Goal: Task Accomplishment & Management: Use online tool/utility

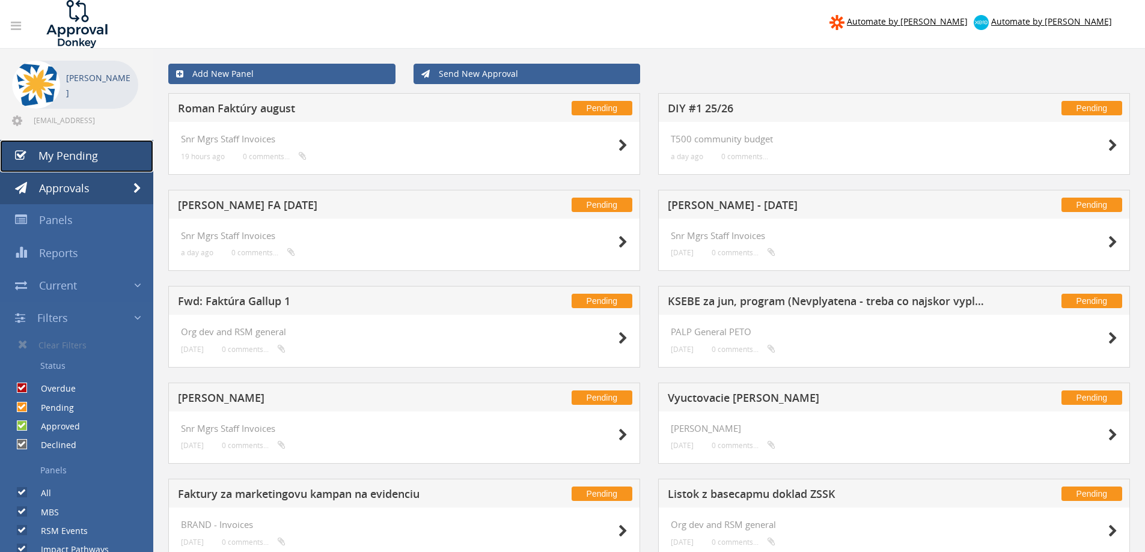
click at [92, 140] on link "My Pending" at bounding box center [76, 156] width 153 height 32
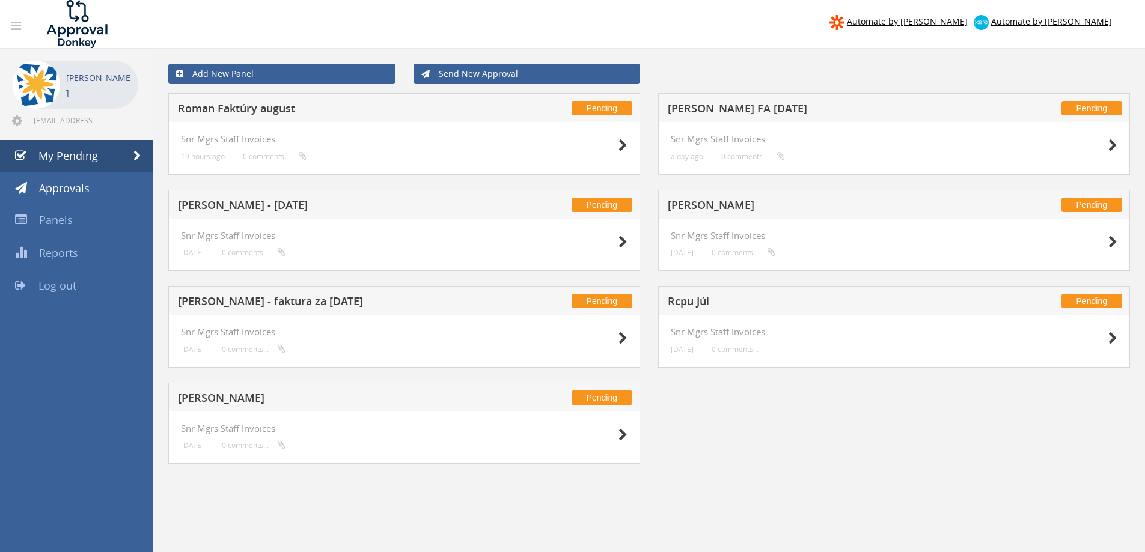
click at [266, 202] on h5 "[PERSON_NAME] - [DATE]" at bounding box center [336, 207] width 317 height 15
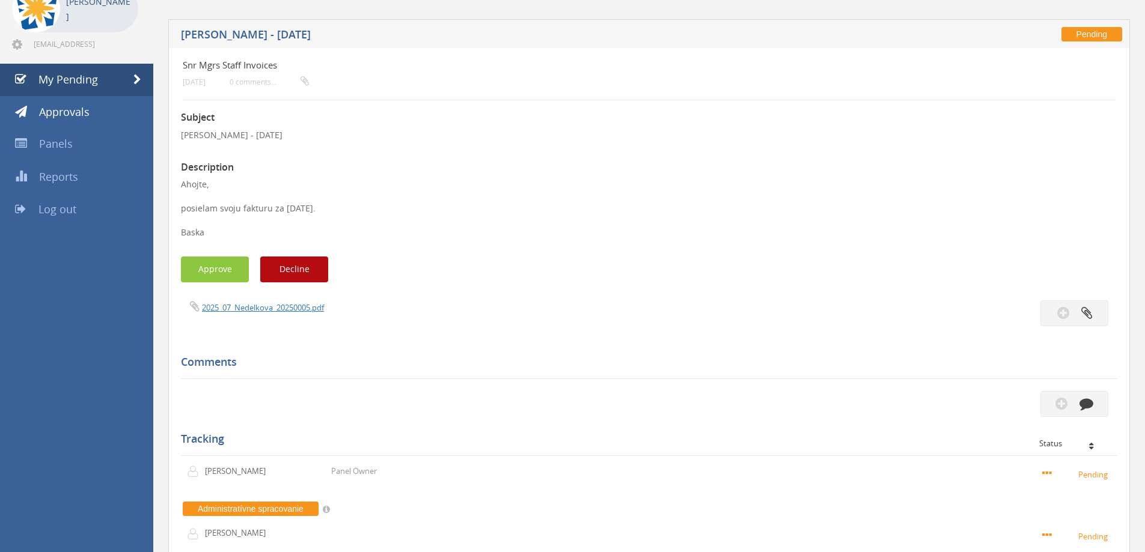
scroll to position [67, 0]
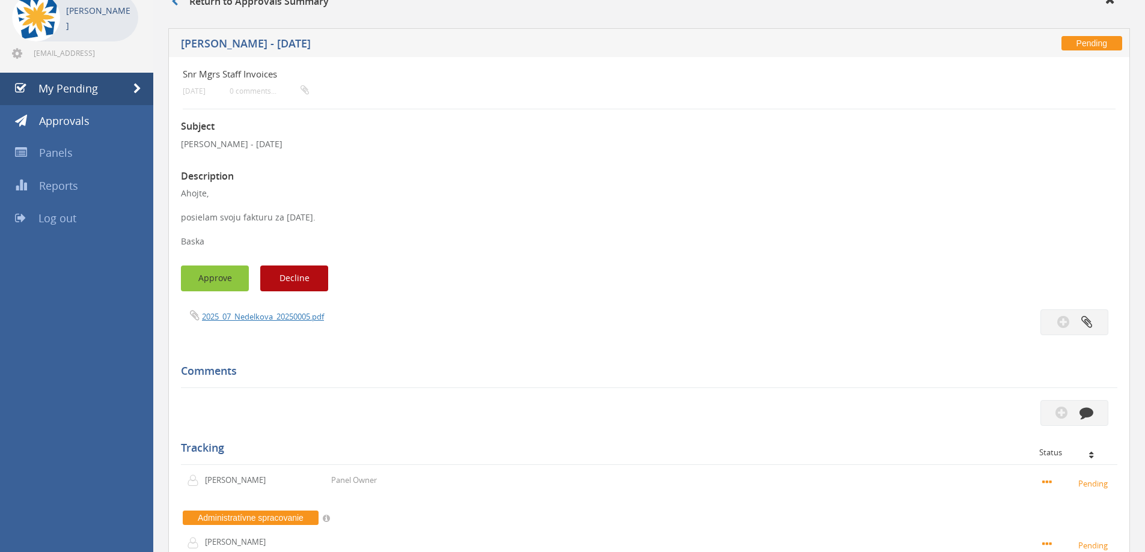
click at [233, 289] on button "Approve" at bounding box center [215, 279] width 68 height 26
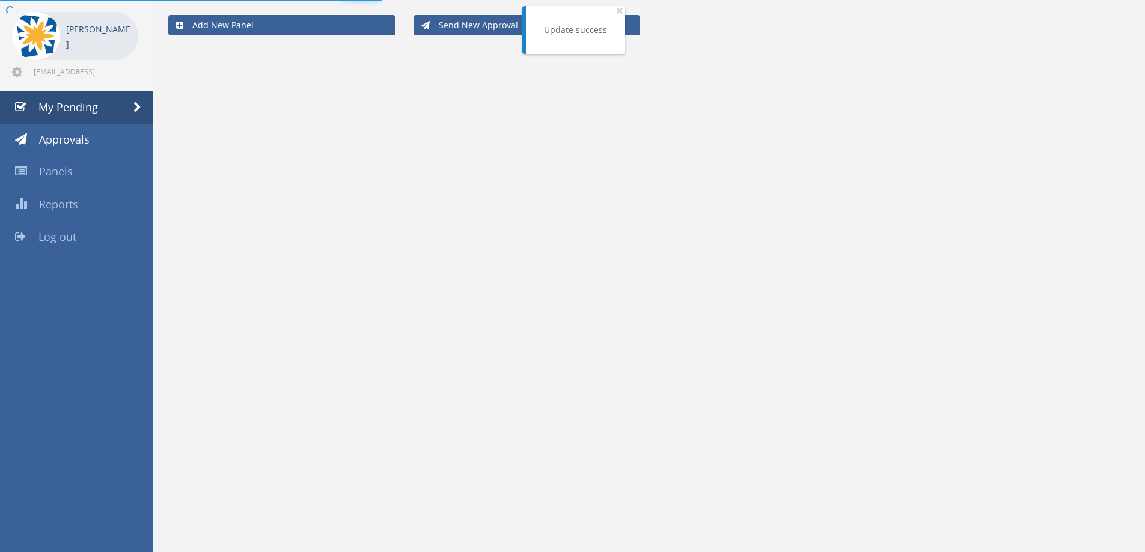
scroll to position [49, 0]
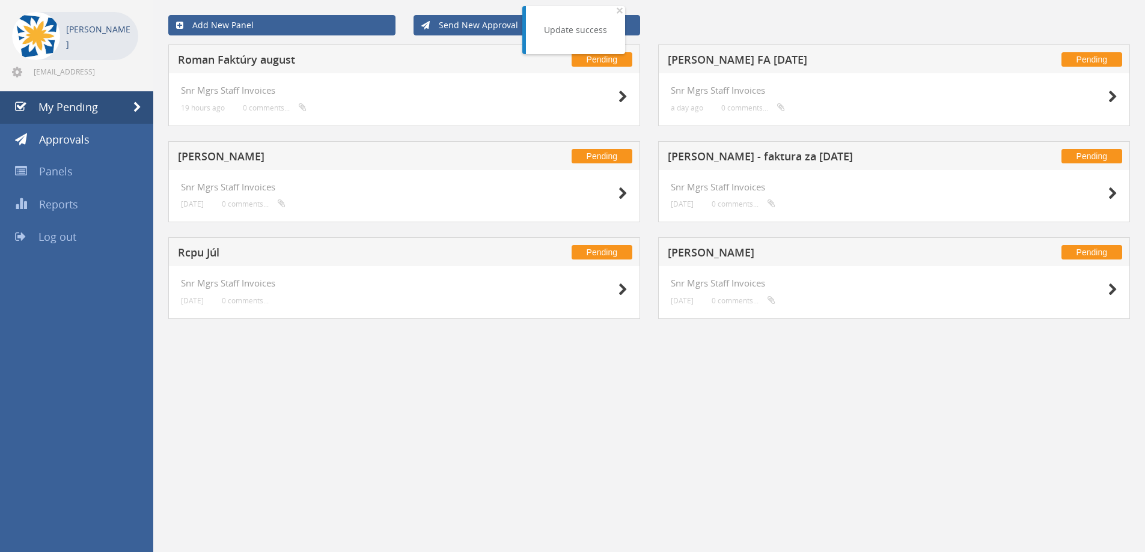
click at [202, 251] on h5 "Rcpu Júl" at bounding box center [336, 254] width 317 height 15
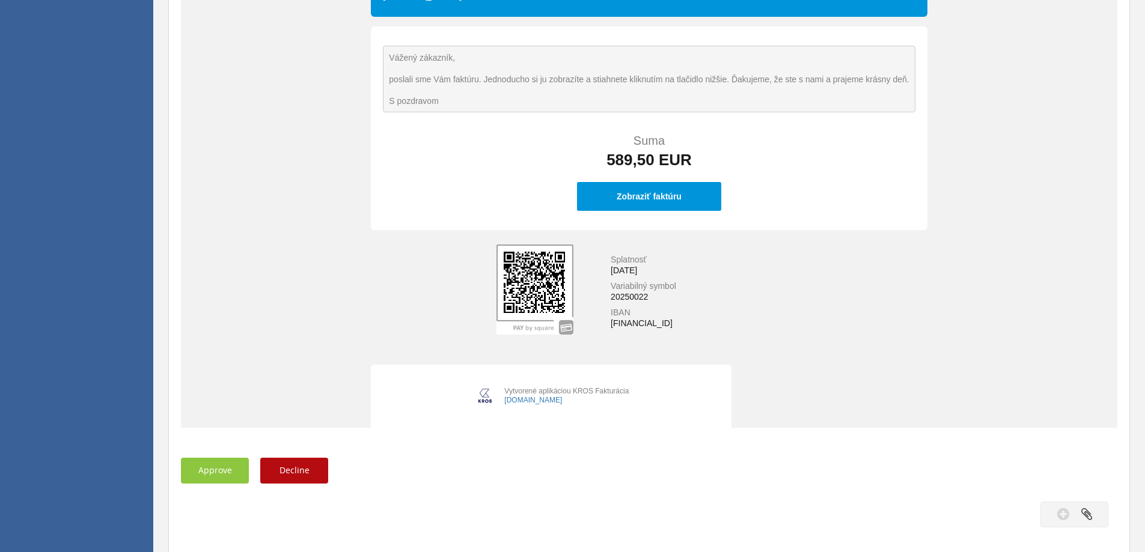
scroll to position [361, 0]
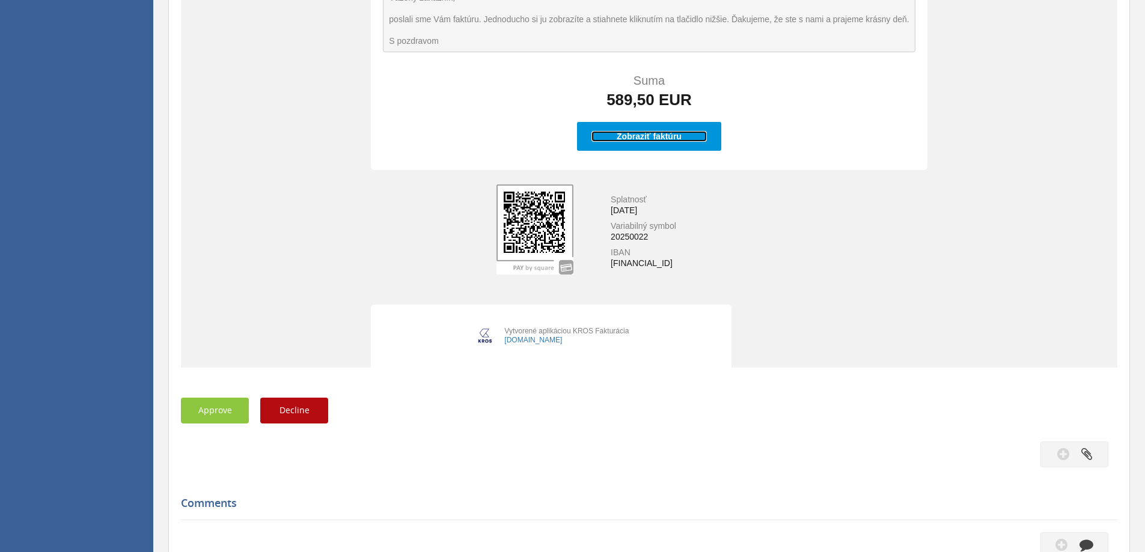
click at [605, 138] on div "Zobraziť faktúru" at bounding box center [649, 136] width 115 height 11
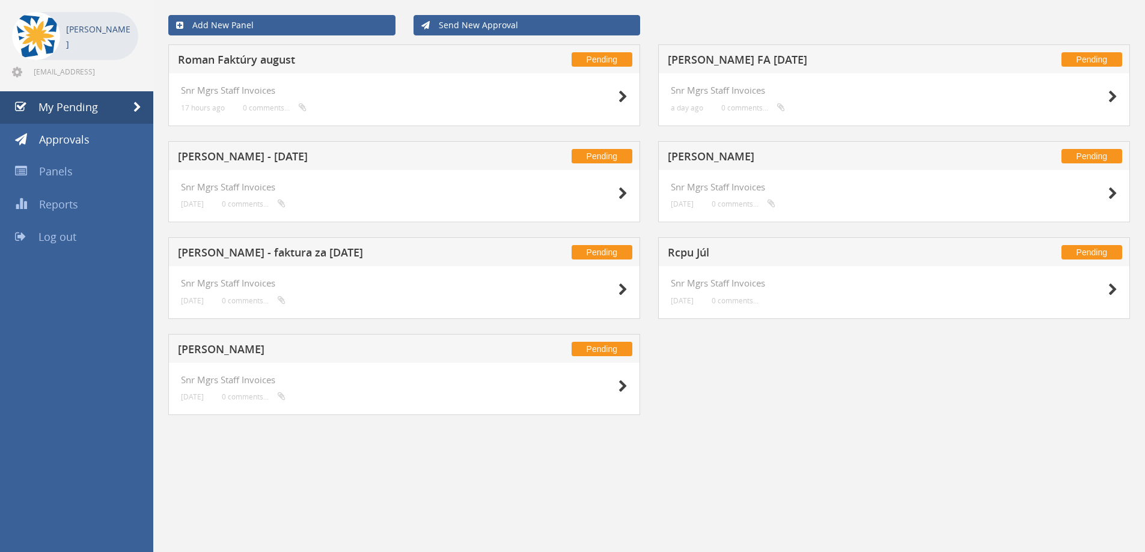
click at [686, 257] on h5 "Rcpu Júl" at bounding box center [826, 254] width 317 height 15
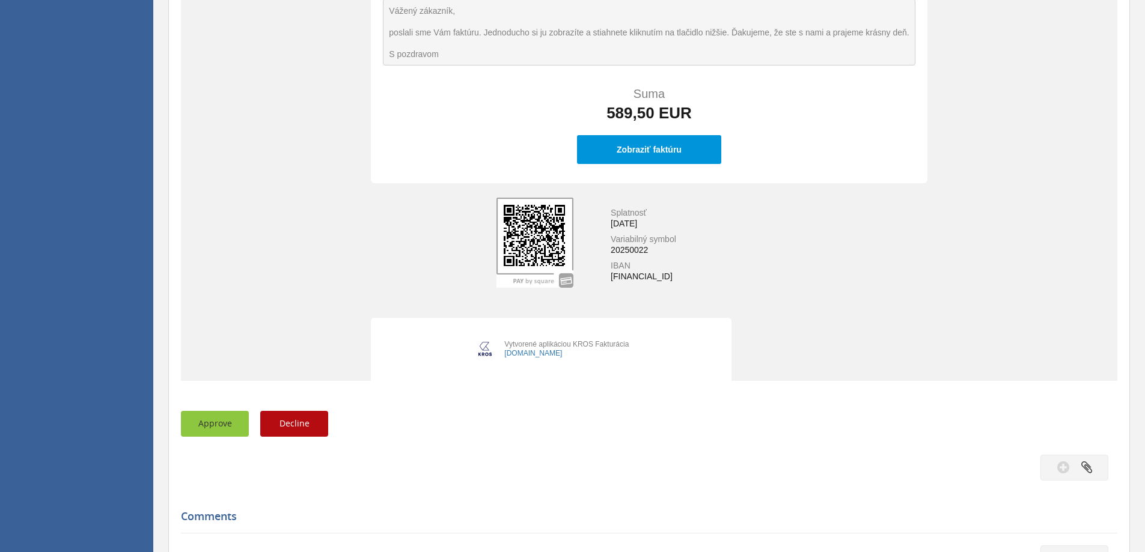
click at [221, 425] on button "Approve" at bounding box center [215, 424] width 68 height 26
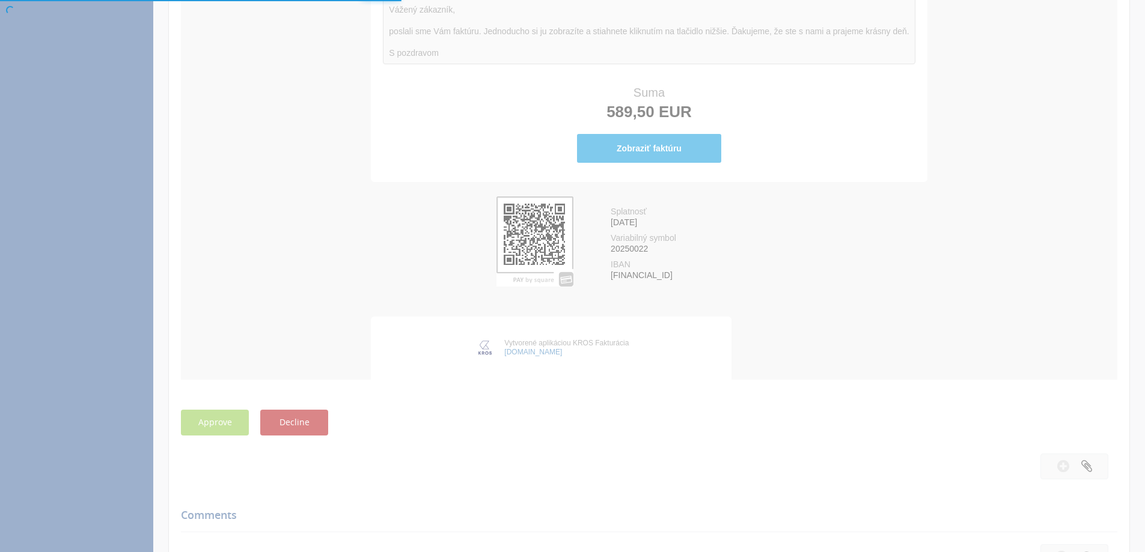
scroll to position [49, 0]
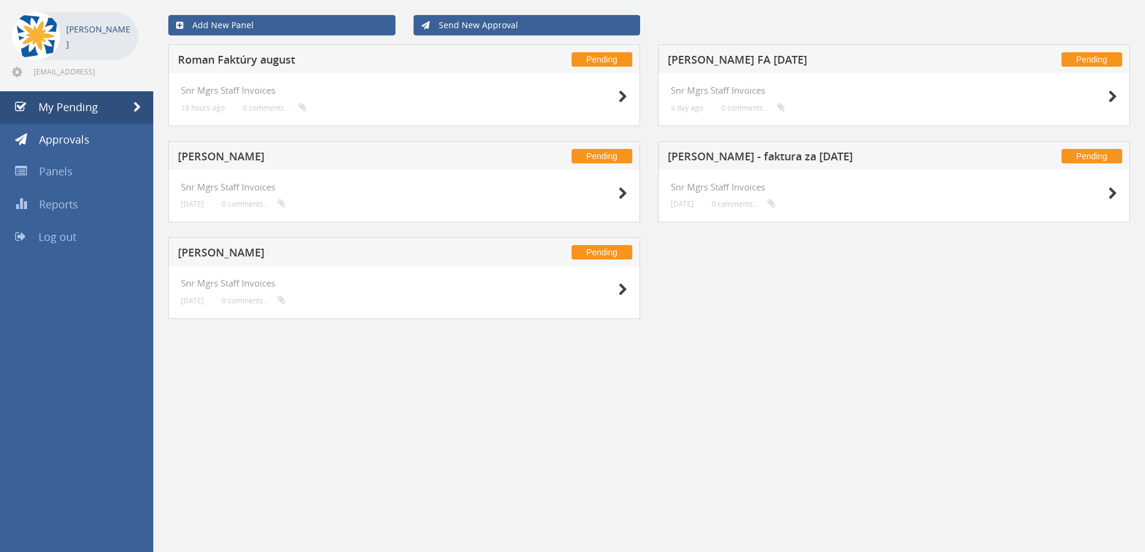
click at [714, 55] on h5 "[PERSON_NAME] FA [DATE]" at bounding box center [826, 61] width 317 height 15
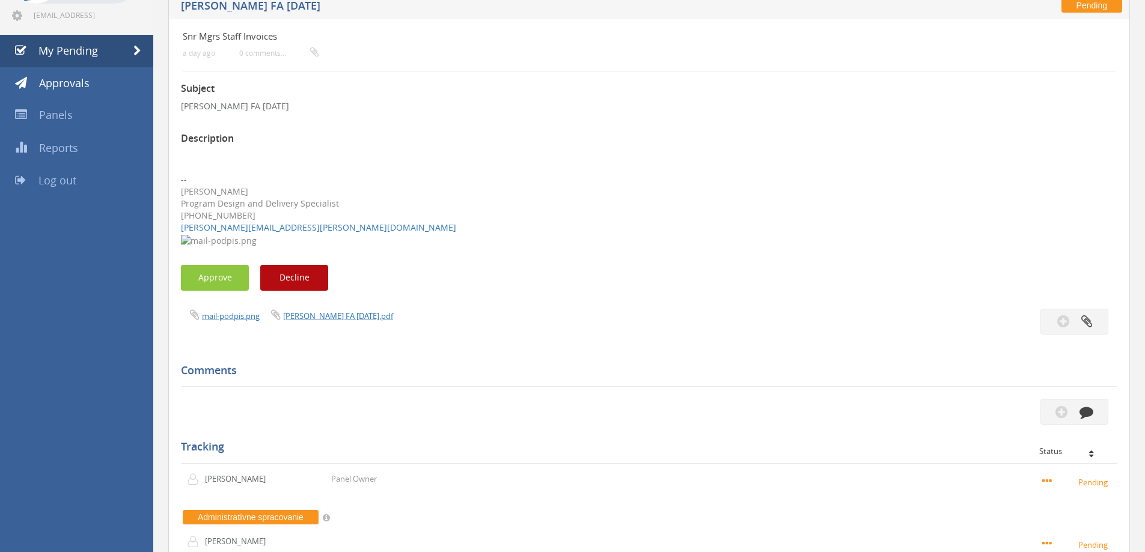
scroll to position [105, 0]
click at [325, 319] on link "[PERSON_NAME] FA [DATE].pdf" at bounding box center [338, 316] width 110 height 11
click at [225, 281] on button "Approve" at bounding box center [215, 279] width 68 height 26
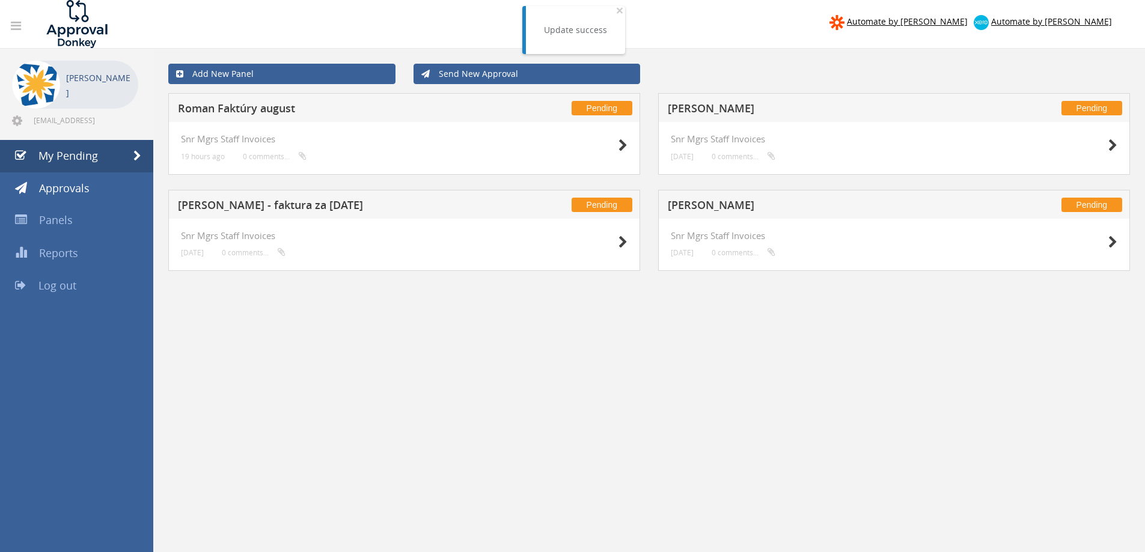
click at [228, 208] on h5 "[PERSON_NAME] - faktura za [DATE]" at bounding box center [336, 207] width 317 height 15
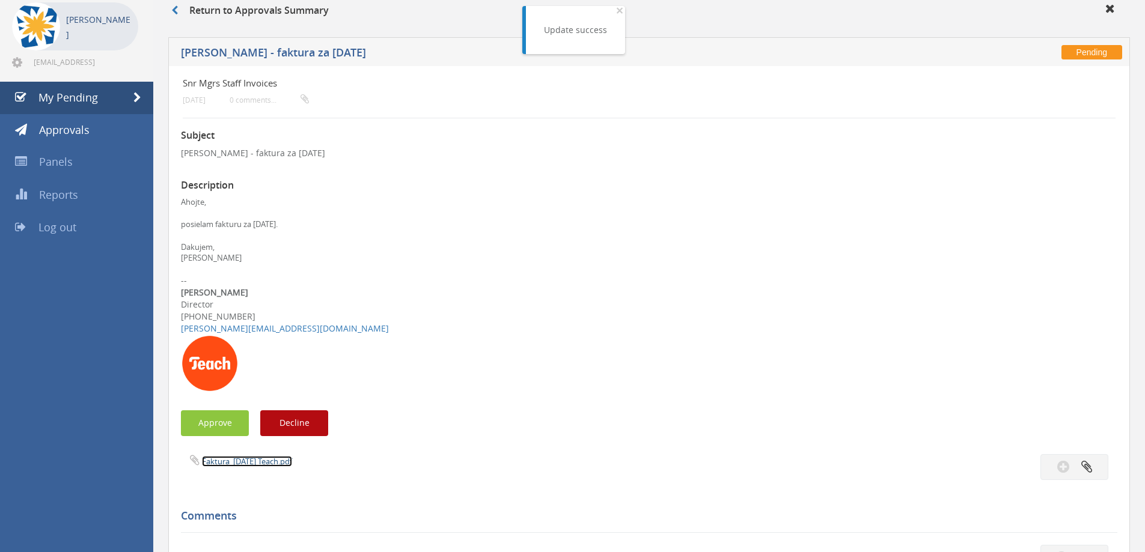
scroll to position [59, 0]
click at [238, 465] on link "Faktura_[DATE] Teach.pdf" at bounding box center [247, 461] width 90 height 11
click at [224, 421] on button "Approve" at bounding box center [215, 423] width 68 height 26
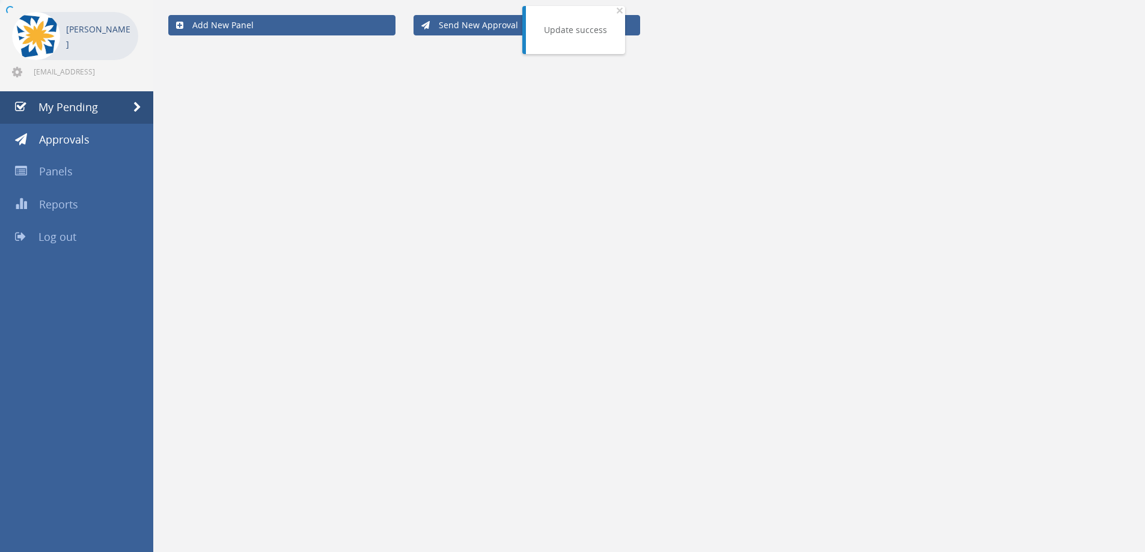
scroll to position [49, 0]
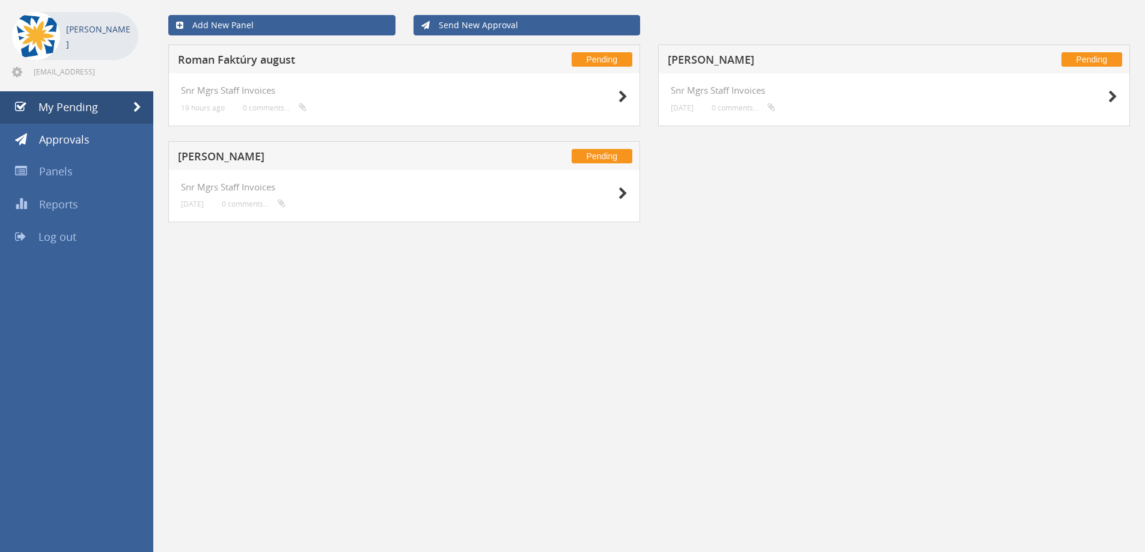
click at [262, 57] on h5 "Roman Faktúry august" at bounding box center [336, 61] width 317 height 15
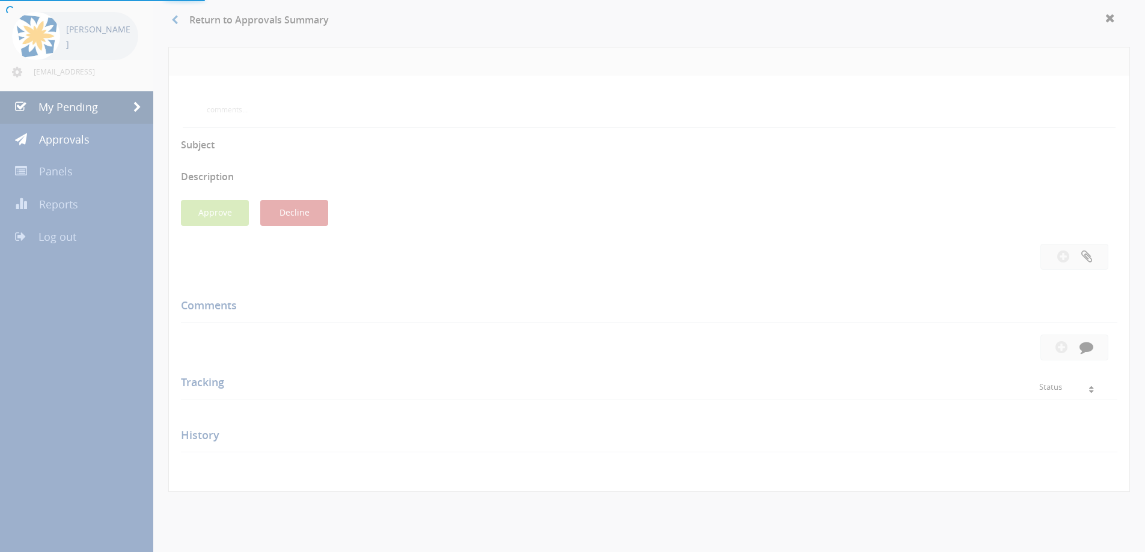
scroll to position [59, 0]
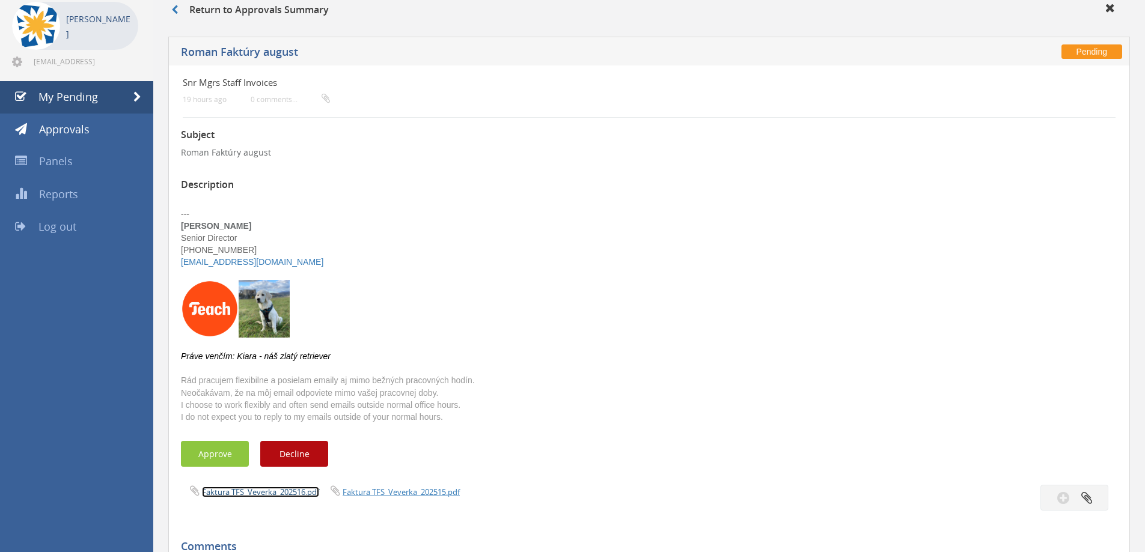
click at [291, 492] on link "Faktura TFS_Veverka_202516.pdf" at bounding box center [260, 492] width 117 height 11
click at [177, 4] on link at bounding box center [180, 9] width 18 height 13
click at [84, 105] on link "My Pending" at bounding box center [76, 97] width 153 height 32
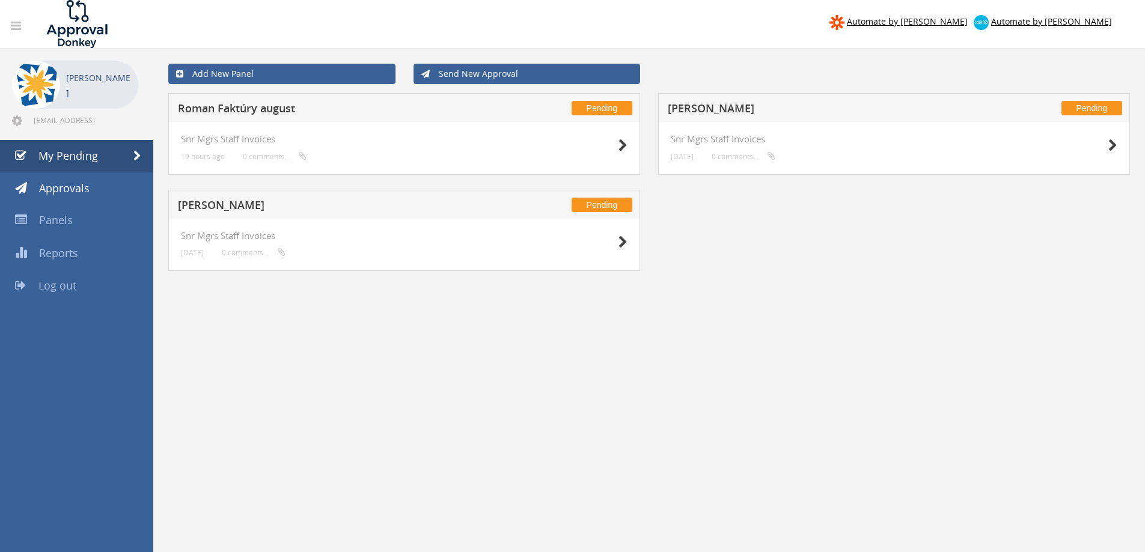
click at [742, 103] on h5 "[PERSON_NAME]" at bounding box center [826, 110] width 317 height 15
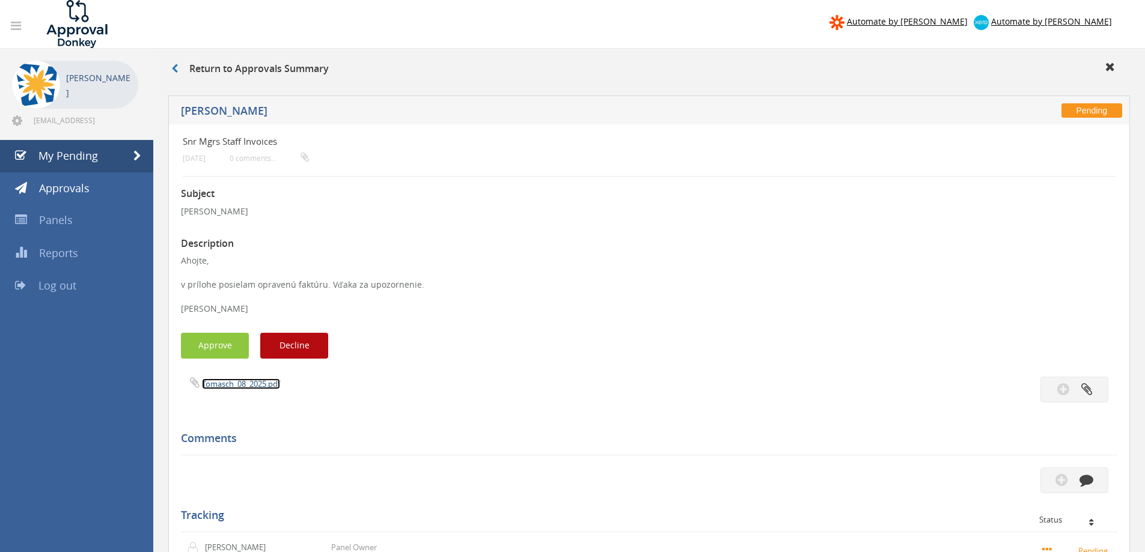
click at [225, 387] on link "Tomasch_08_2025.pdf" at bounding box center [241, 384] width 78 height 11
click at [83, 161] on span "My Pending" at bounding box center [68, 155] width 60 height 14
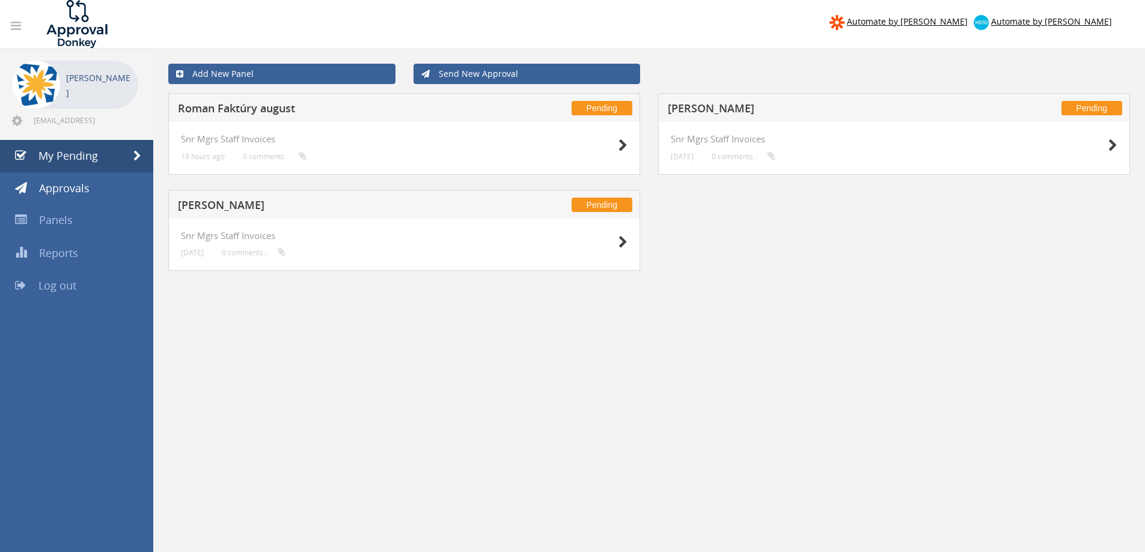
click at [221, 209] on h5 "[PERSON_NAME]" at bounding box center [336, 207] width 317 height 15
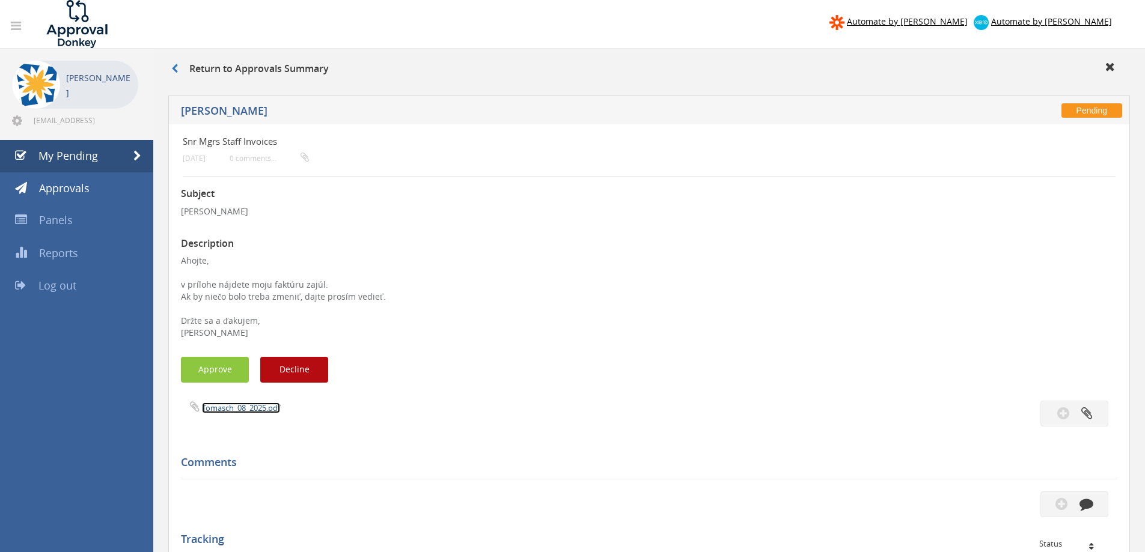
click at [237, 411] on link "Tomasch_08_2025.pdf" at bounding box center [241, 408] width 78 height 11
click at [290, 370] on button "Decline" at bounding box center [294, 370] width 68 height 26
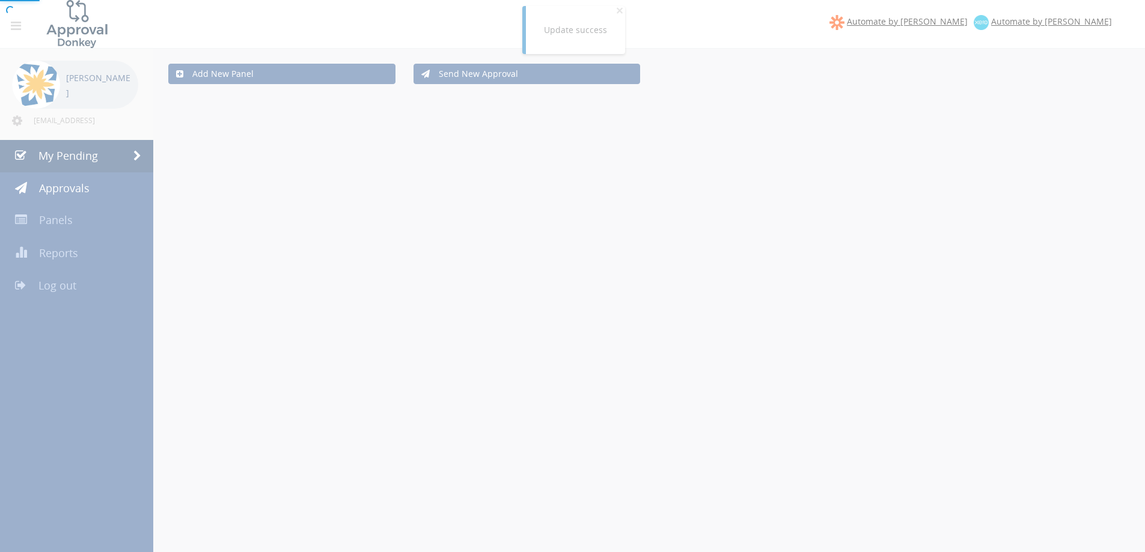
click at [83, 154] on div at bounding box center [572, 276] width 1145 height 552
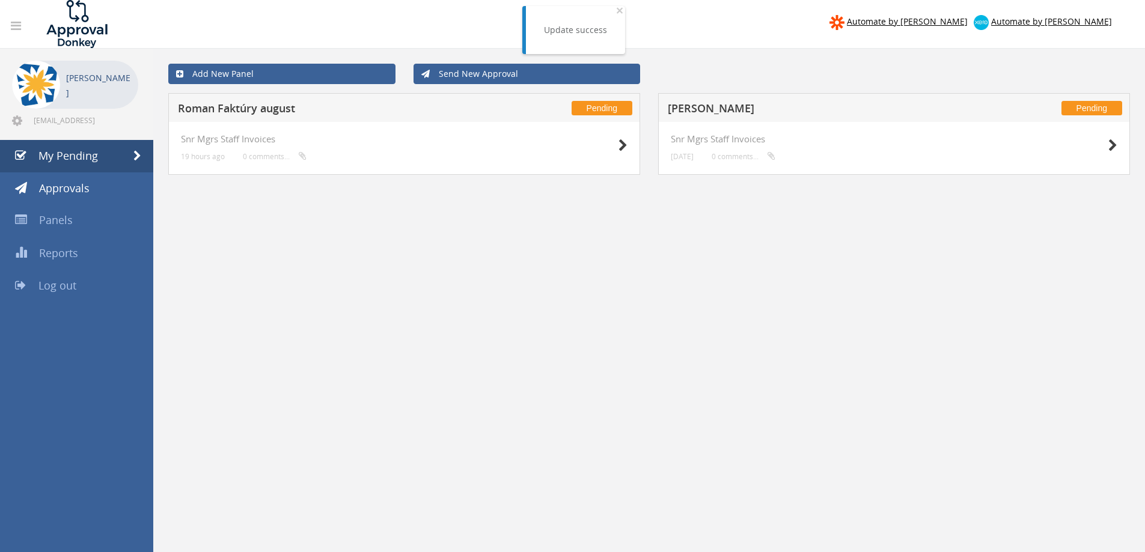
click at [725, 108] on h5 "[PERSON_NAME]" at bounding box center [826, 110] width 317 height 15
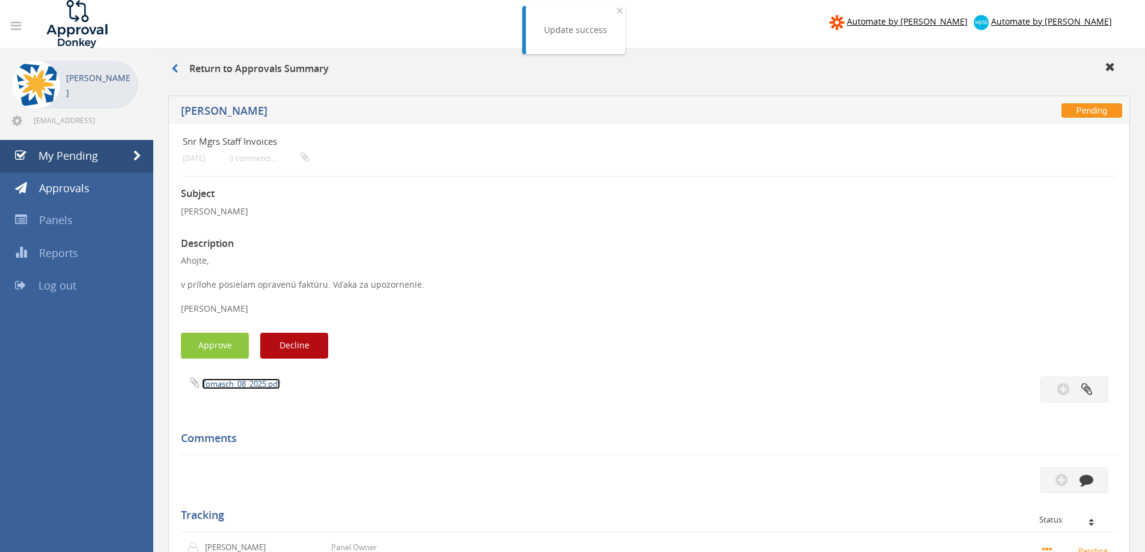
click at [249, 382] on link "Tomasch_08_2025.pdf" at bounding box center [241, 384] width 78 height 11
click at [224, 338] on button "Approve" at bounding box center [215, 346] width 68 height 26
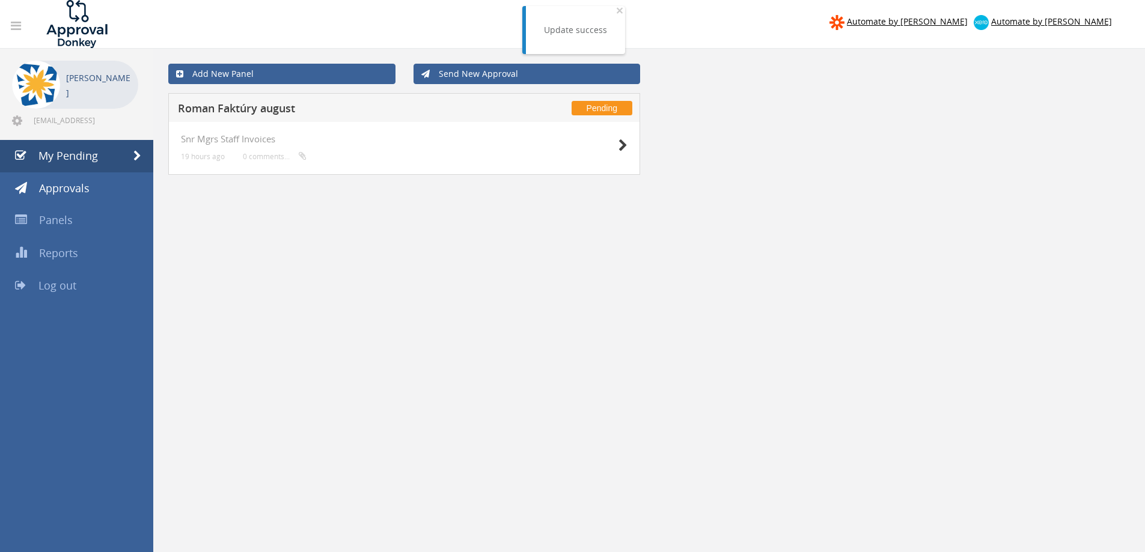
click at [272, 108] on h5 "Roman Faktúry august" at bounding box center [336, 110] width 317 height 15
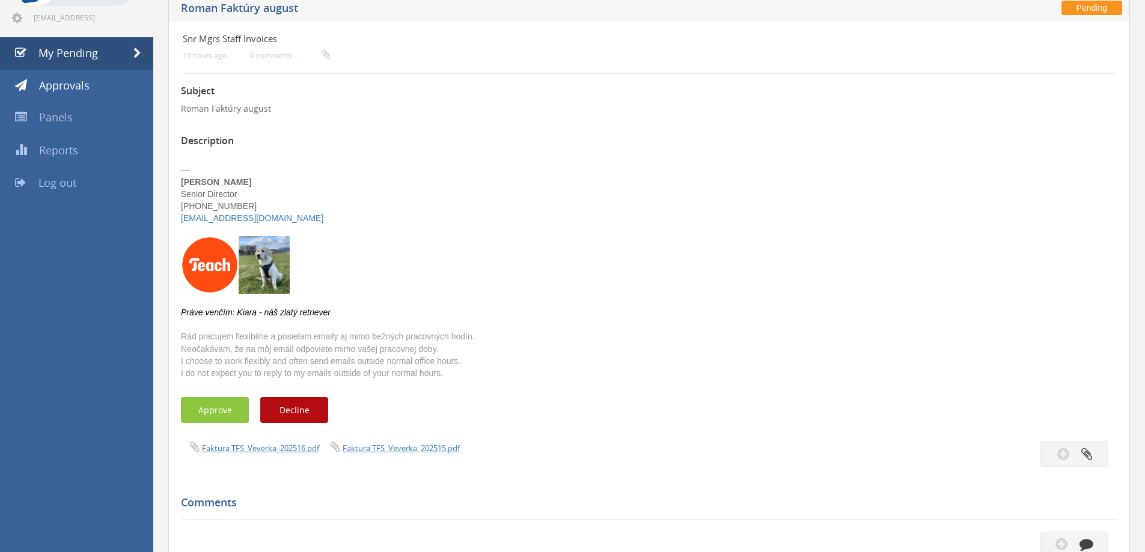
scroll to position [103, 0]
click at [393, 442] on link "Faktura TFS_Veverka_202515.pdf" at bounding box center [401, 447] width 117 height 11
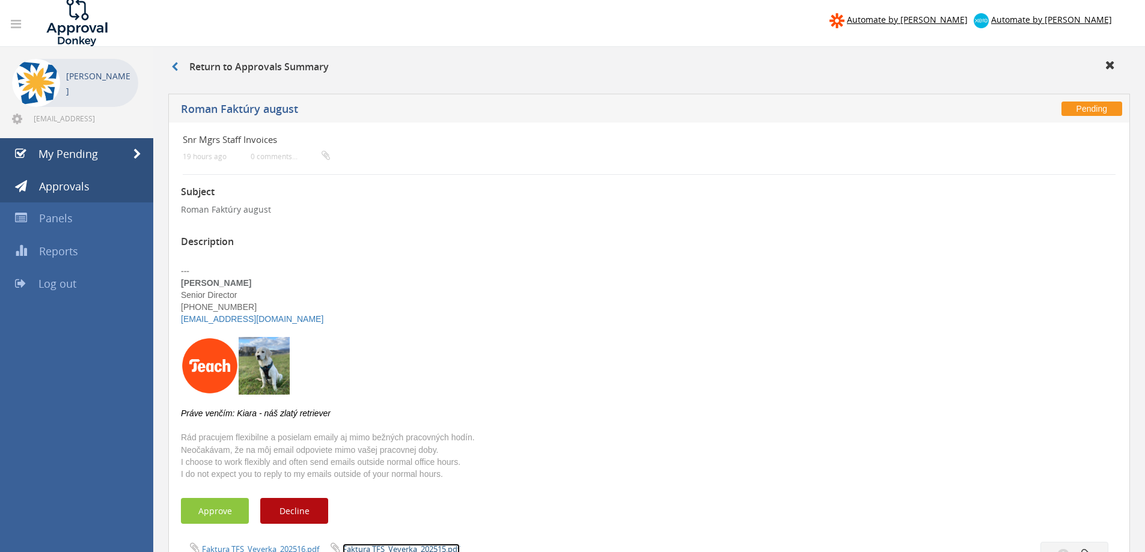
scroll to position [0, 0]
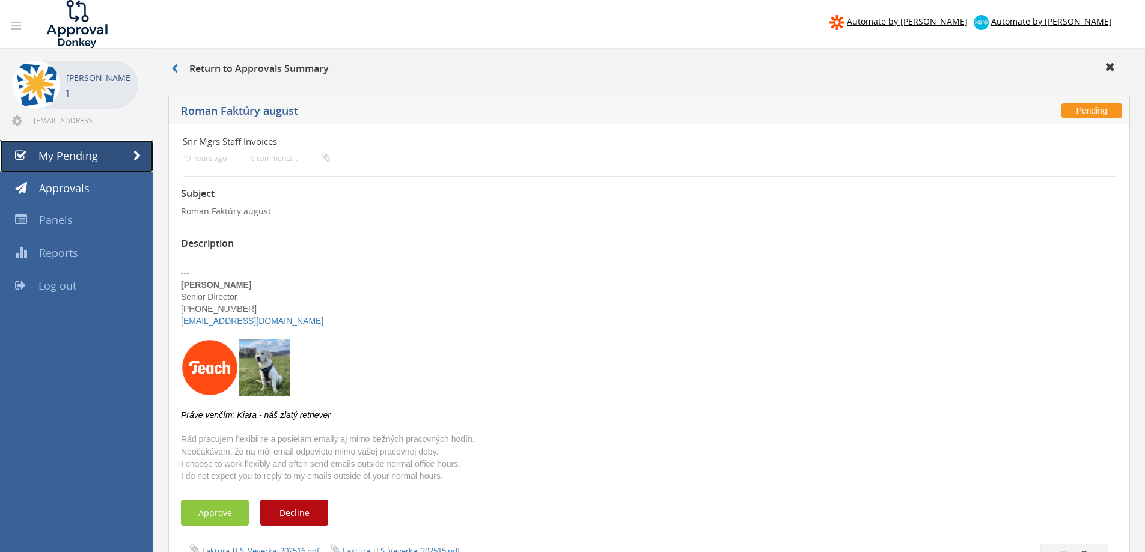
click at [66, 161] on span "My Pending" at bounding box center [68, 155] width 60 height 14
